Goal: Navigation & Orientation: Find specific page/section

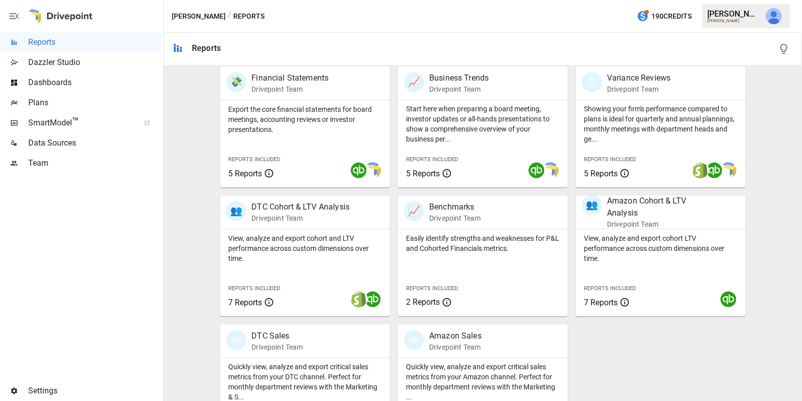
scroll to position [250, 0]
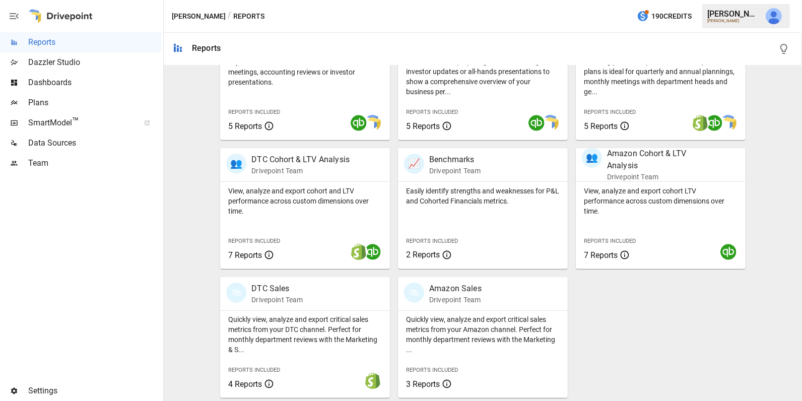
click at [78, 85] on span "Dashboards" at bounding box center [94, 83] width 133 height 12
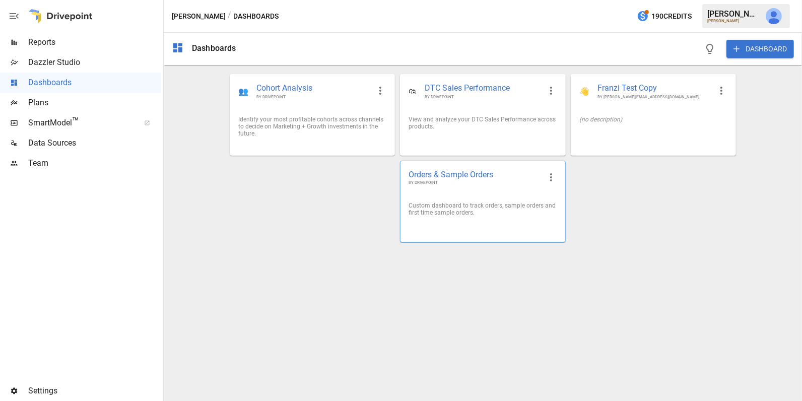
click at [464, 224] on div at bounding box center [482, 228] width 164 height 8
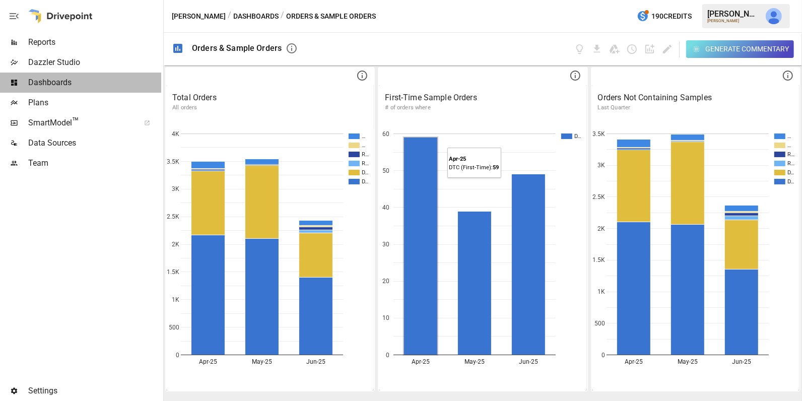
click at [119, 88] on span "Dashboards" at bounding box center [94, 83] width 133 height 12
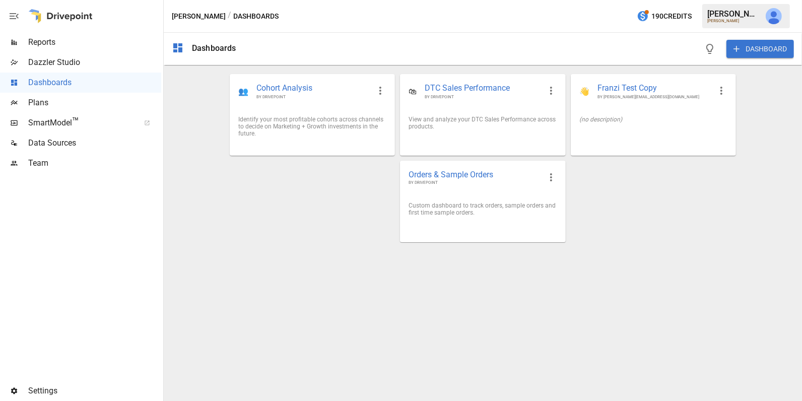
click at [767, 15] on img "Julie Wilton" at bounding box center [773, 16] width 16 height 16
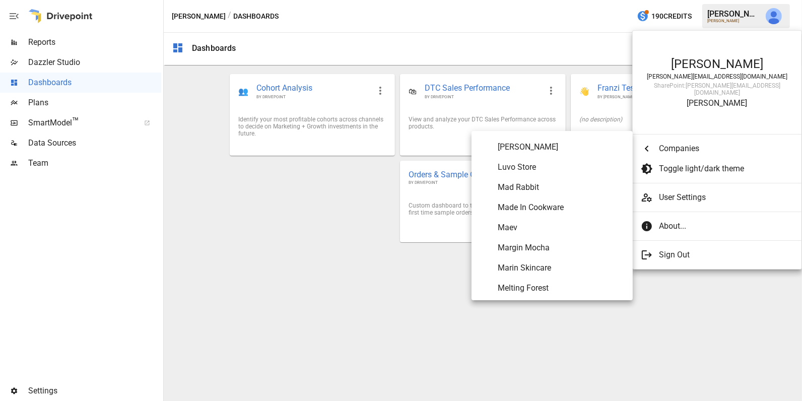
scroll to position [3368, 0]
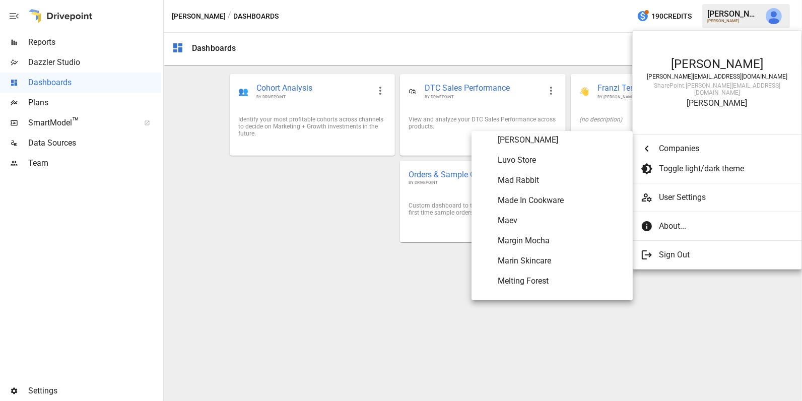
click at [516, 220] on span "Maev" at bounding box center [560, 220] width 127 height 12
